Goal: Download file/media

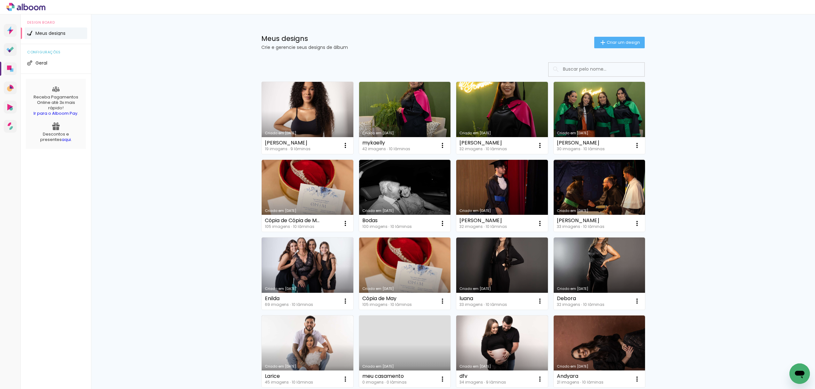
click at [799, 372] on icon "Abrir janela de mensagens" at bounding box center [800, 375] width 10 height 8
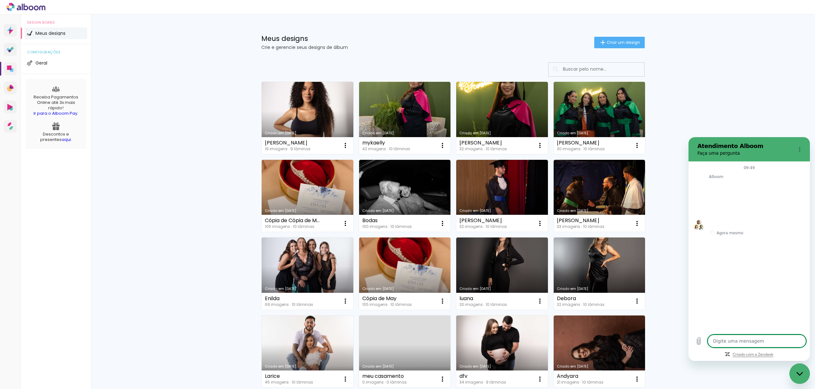
type textarea "x"
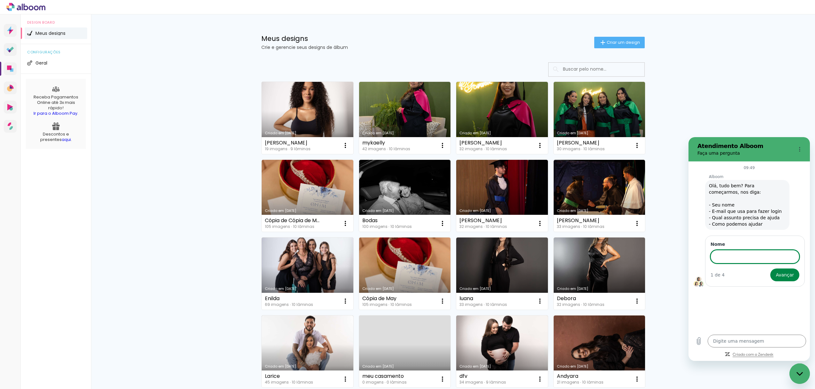
type input "N"
type input "pedro"
drag, startPoint x: 742, startPoint y: 312, endPoint x: 764, endPoint y: 295, distance: 28.0
click at [742, 312] on div "09:49 Alboom Alboom diz: Olá, tudo bem? Para começarmos, nos diga: - Seu nome -…" at bounding box center [749, 245] width 121 height 169
click at [785, 270] on span "Avançar" at bounding box center [785, 274] width 18 height 8
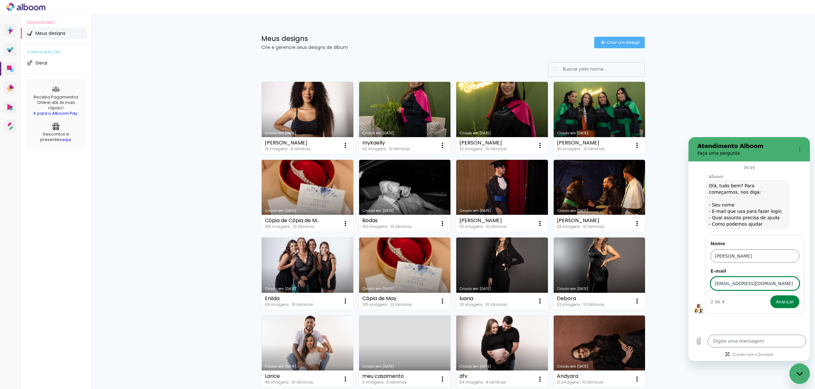
type input "pedr.alv10@gmail.com"
click at [724, 330] on div "09:49 Alboom Alboom diz: Olá, tudo bem? Para começarmos, nos diga: - Seu nome -…" at bounding box center [749, 245] width 121 height 169
click at [790, 302] on span "Avançar" at bounding box center [785, 302] width 18 height 8
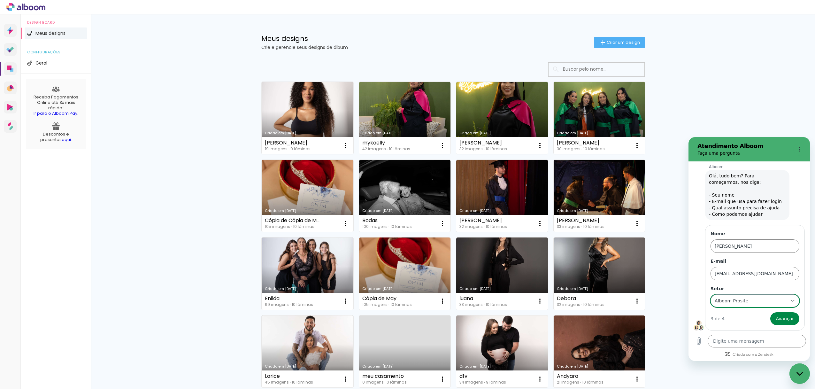
click at [772, 305] on div "Alboom Prosite Alboom Prosite" at bounding box center [751, 301] width 74 height 12
click at [759, 251] on div "Alboom Proof" at bounding box center [752, 251] width 58 height 6
type input "Alboom Proof"
click at [787, 320] on span "Avançar" at bounding box center [785, 319] width 18 height 8
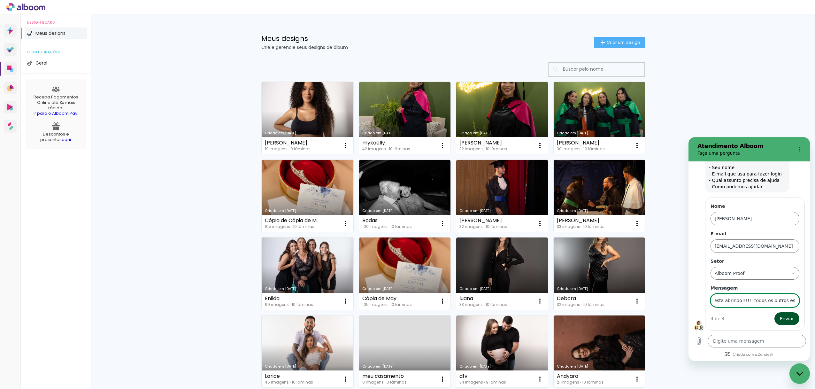
scroll to position [0, 13]
type input "Nao esta abrindo!!!!!! todos os outros estao"
click at [787, 319] on span "Enviar" at bounding box center [787, 319] width 14 height 8
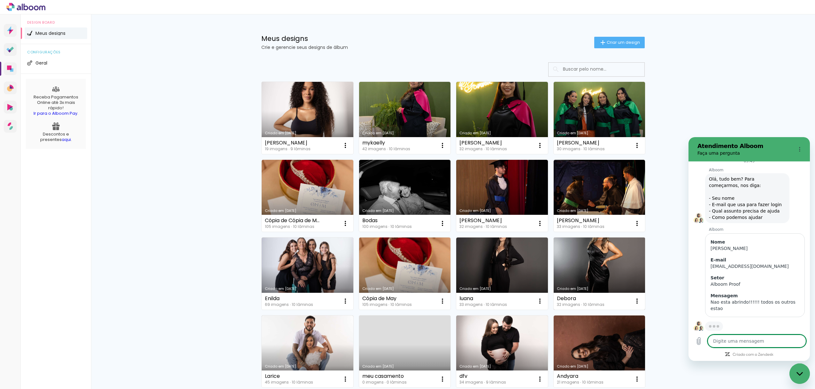
scroll to position [7, 0]
type textarea "x"
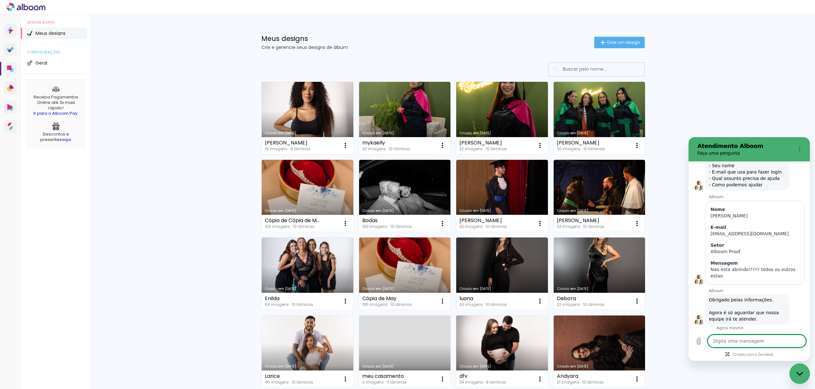
scroll to position [41, 0]
click at [10, 52] on link "Proof Sistema de seleção e venda de fotos" at bounding box center [10, 49] width 13 height 13
type textarea "Q"
type textarea "x"
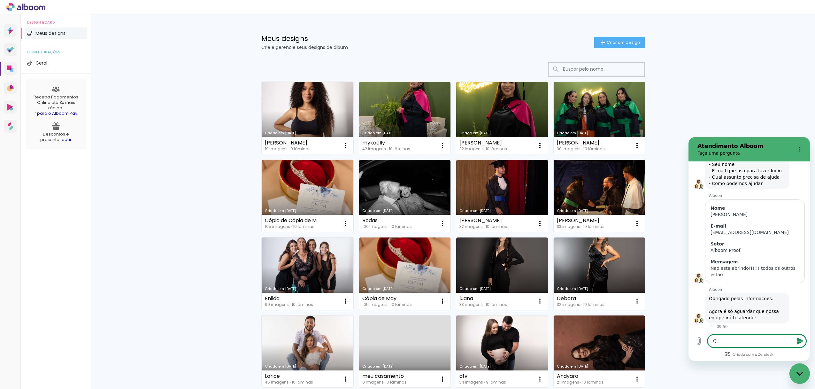
type textarea "Qu"
type textarea "x"
type textarea "Qua"
type textarea "x"
type textarea "Quan"
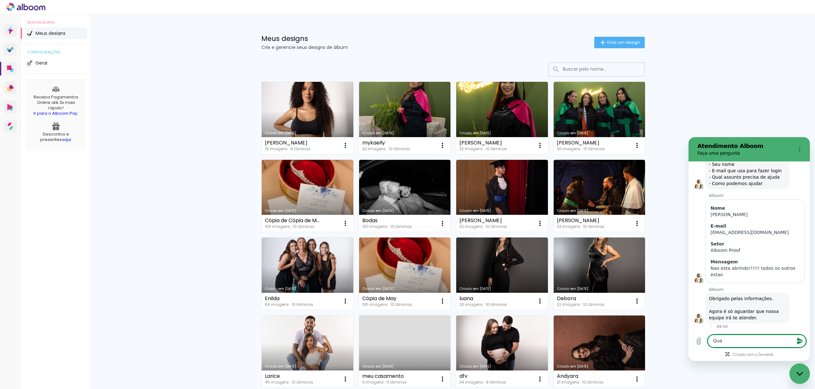
type textarea "x"
type textarea "Quand"
type textarea "x"
type textarea "Quando"
type textarea "x"
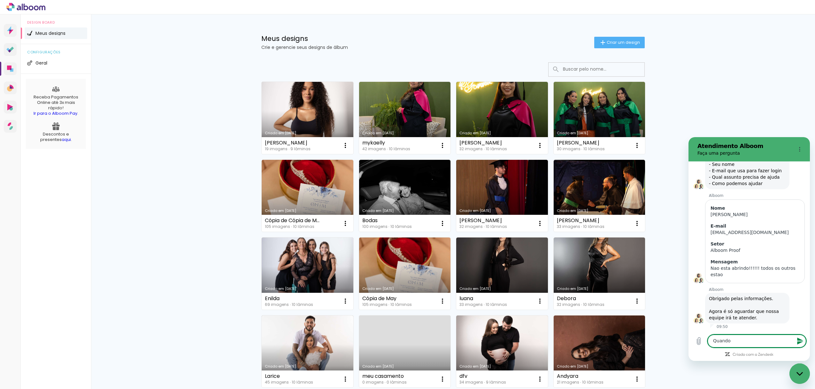
type textarea "Quando"
type textarea "x"
type textarea "Quando c"
type textarea "x"
type textarea "Quando cl"
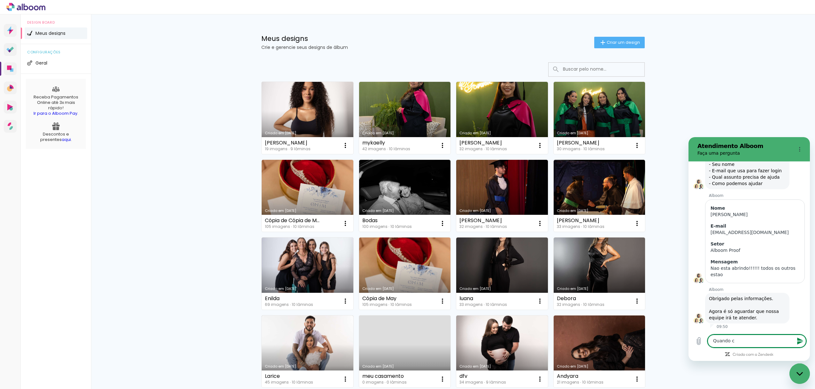
type textarea "x"
type textarea "Quando cli"
type textarea "x"
type textarea "Quando clic"
type textarea "x"
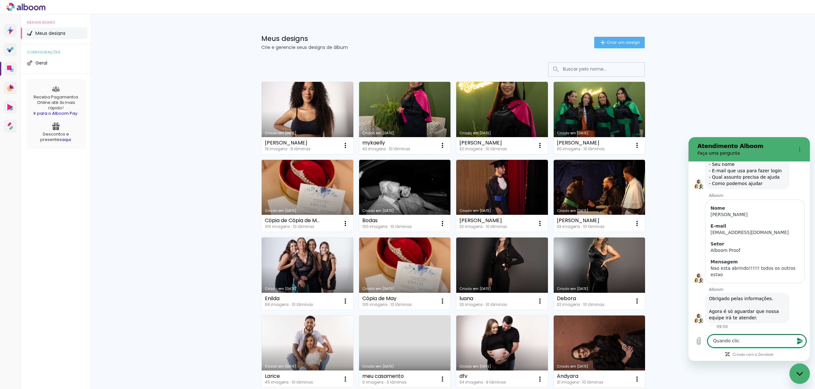
type textarea "Quando clico"
type textarea "x"
type textarea "Quando clico"
type textarea "x"
type textarea "Quando clico s"
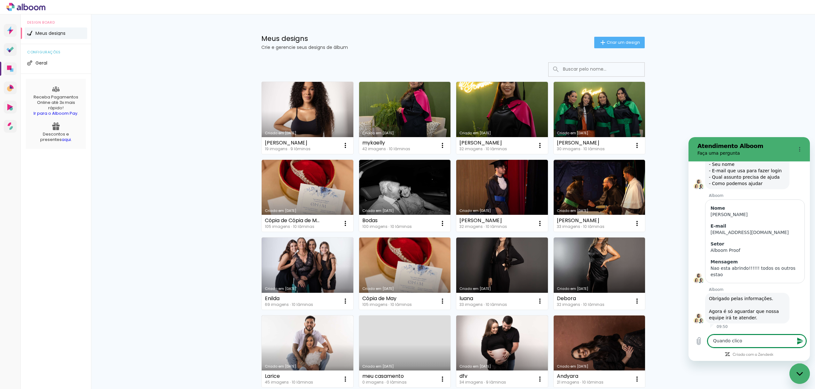
type textarea "x"
type textarea "Quando clico so"
type textarea "x"
type textarea "Quando clico so"
type textarea "x"
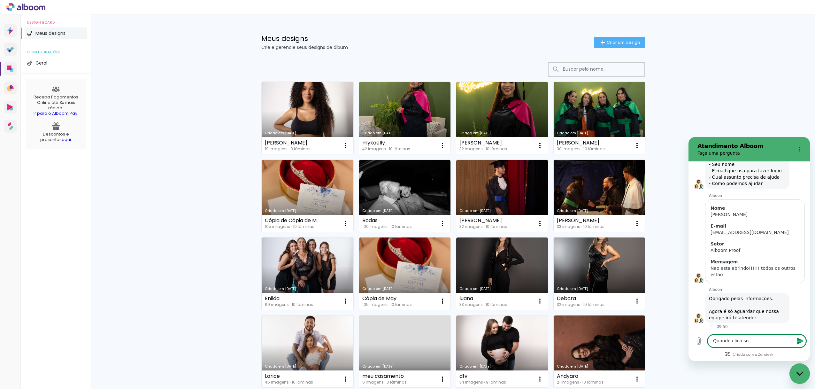
type textarea "Quando clico so f"
type textarea "x"
type textarea "Quando clico so fi"
type textarea "x"
type textarea "Quando clico so fic"
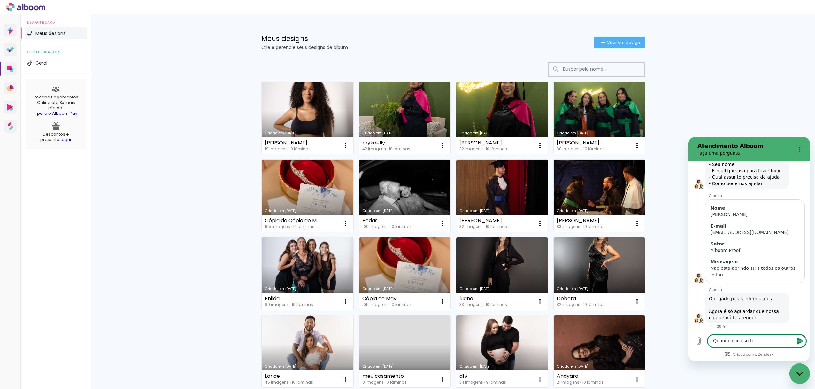
type textarea "x"
type textarea "Quando clico so fica"
type textarea "x"
type textarea "Quando clico so fica"
type textarea "x"
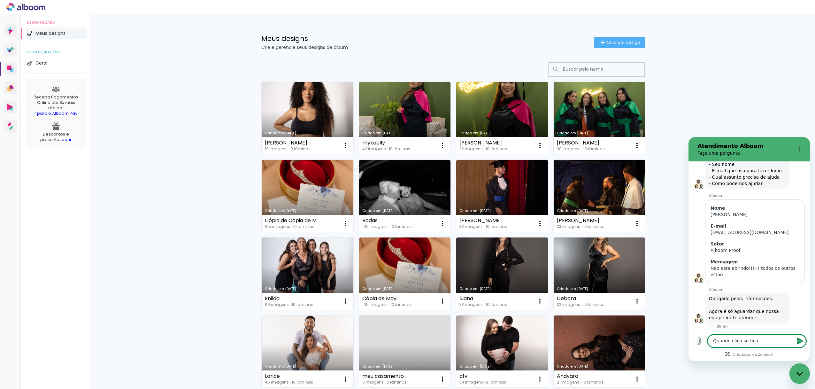
type textarea "Quando clico so fica u"
type textarea "x"
type textarea "Quando clico so fica um"
type textarea "x"
type textarea "Quando clico so fica uma"
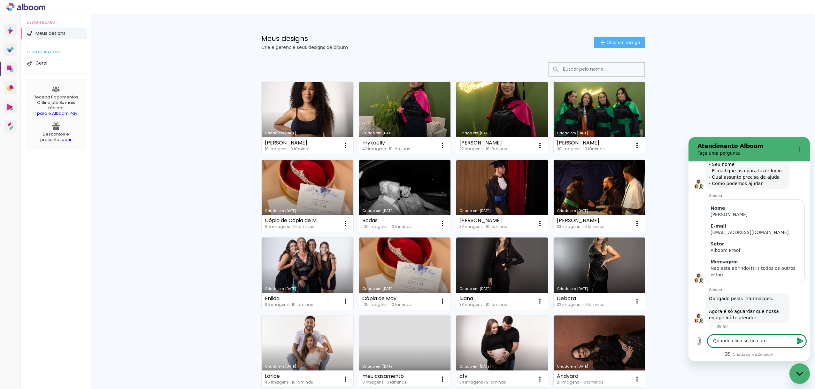
type textarea "x"
type textarea "Quando clico so fica uma"
type textarea "x"
type textarea "Quando clico so fica uma i"
type textarea "x"
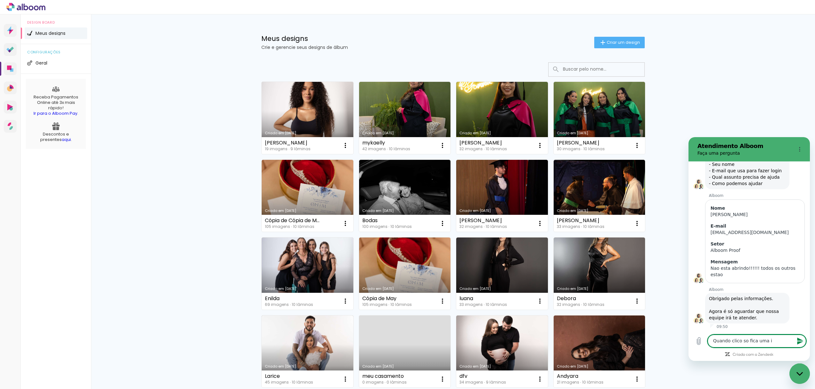
type textarea "Quando clico so fica uma im"
type textarea "x"
type textarea "Quando clico so fica uma ima"
type textarea "x"
type textarea "Quando clico so fica uma imag"
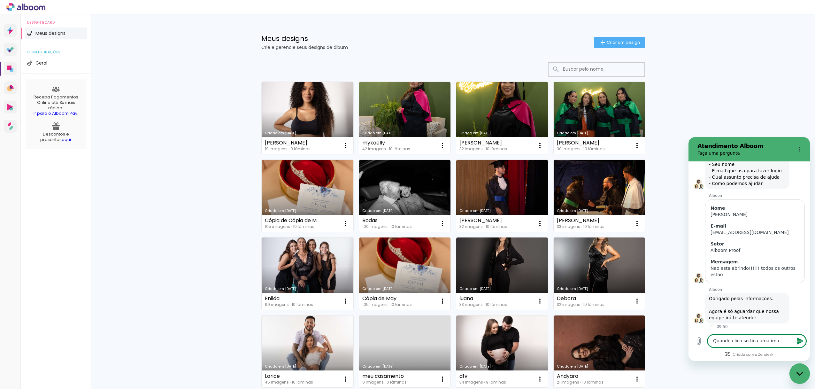
type textarea "x"
type textarea "Quando clico so fica uma image"
type textarea "x"
type textarea "Quando clico so fica uma imagem"
type textarea "x"
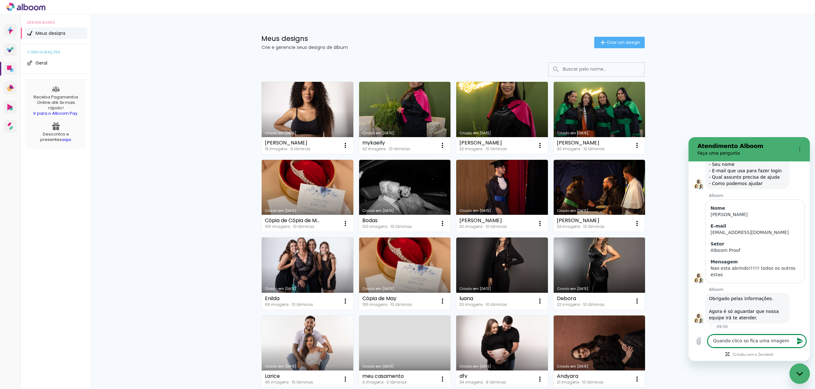
type textarea "Quando clico so fica uma imagem"
type textarea "x"
type textarea "Quando clico so fica uma imagem b"
type textarea "x"
type textarea "Quando clico so fica uma imagem br"
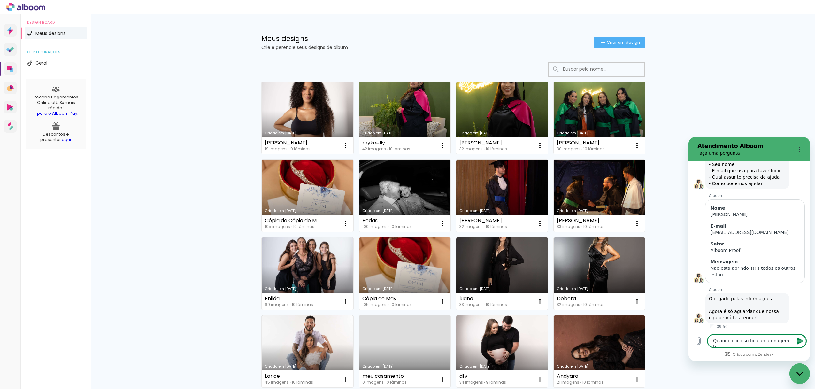
type textarea "x"
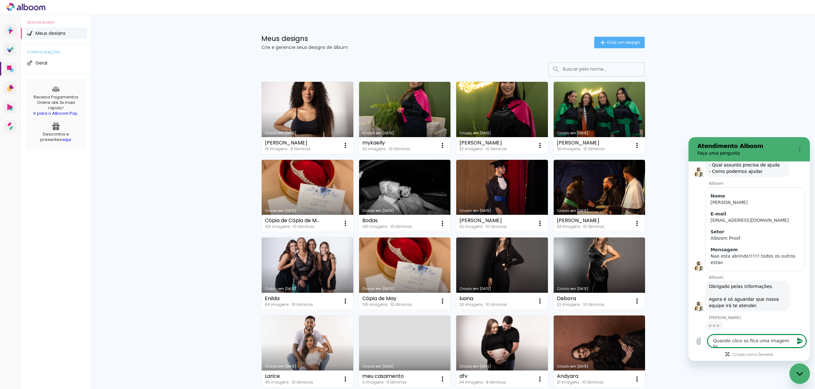
scroll to position [53, 0]
type textarea "Quando clico so fica uma imagem bra"
type textarea "x"
type textarea "Quando clico so fica uma imagem bran"
type textarea "x"
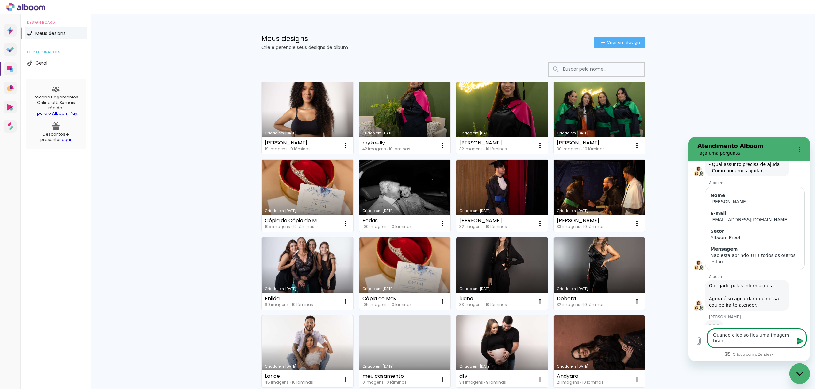
type textarea "Quando clico so fica uma imagem branc"
type textarea "x"
type textarea "Quando clico so fica uma imagem branca"
type textarea "x"
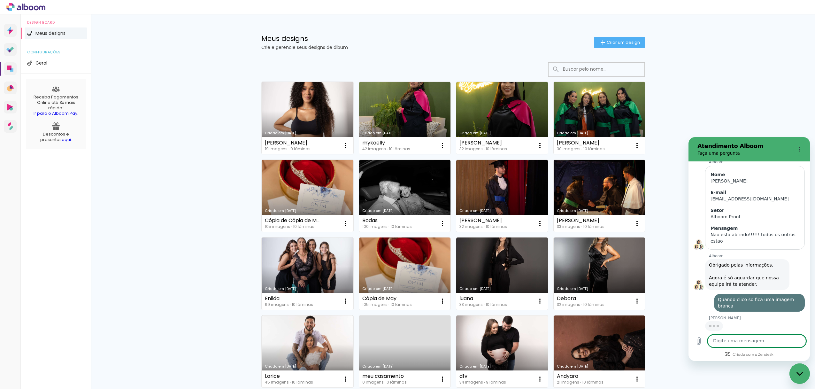
type textarea "x"
click at [147, 156] on div "Meus designs Crie e gerencie seus designs de álbum Criar um design Criado em 09…" at bounding box center [453, 353] width 724 height 679
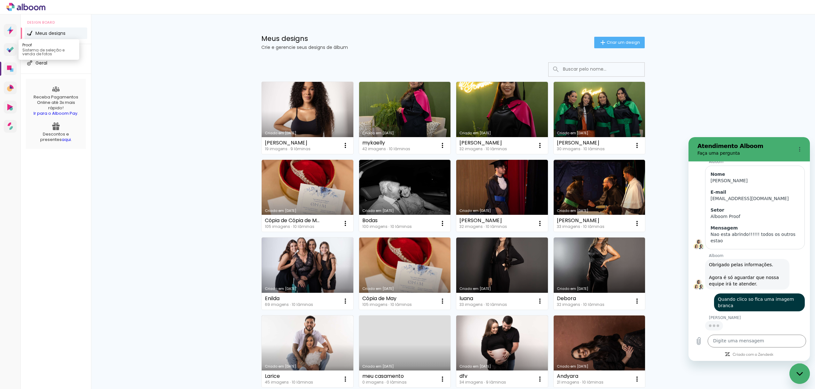
click at [10, 47] on icon at bounding box center [10, 50] width 8 height 6
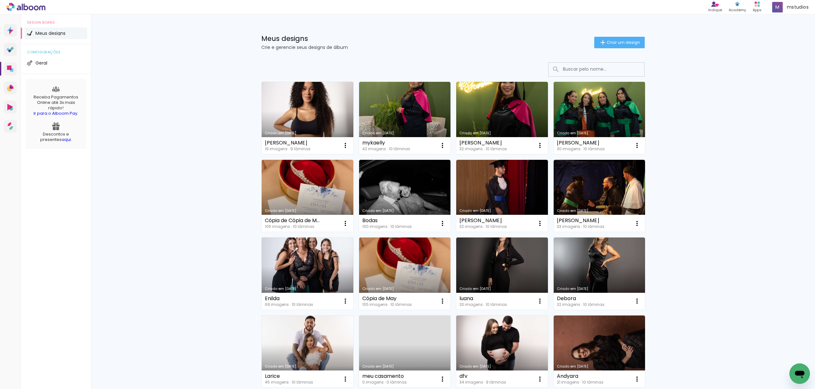
click at [297, 272] on link "Criado em 18/08/25" at bounding box center [308, 273] width 92 height 72
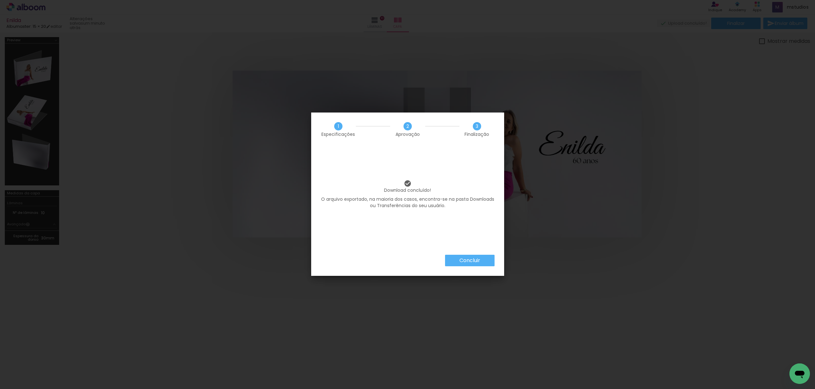
click at [487, 262] on paper-button "Concluir" at bounding box center [470, 261] width 50 height 12
